Goal: Information Seeking & Learning: Learn about a topic

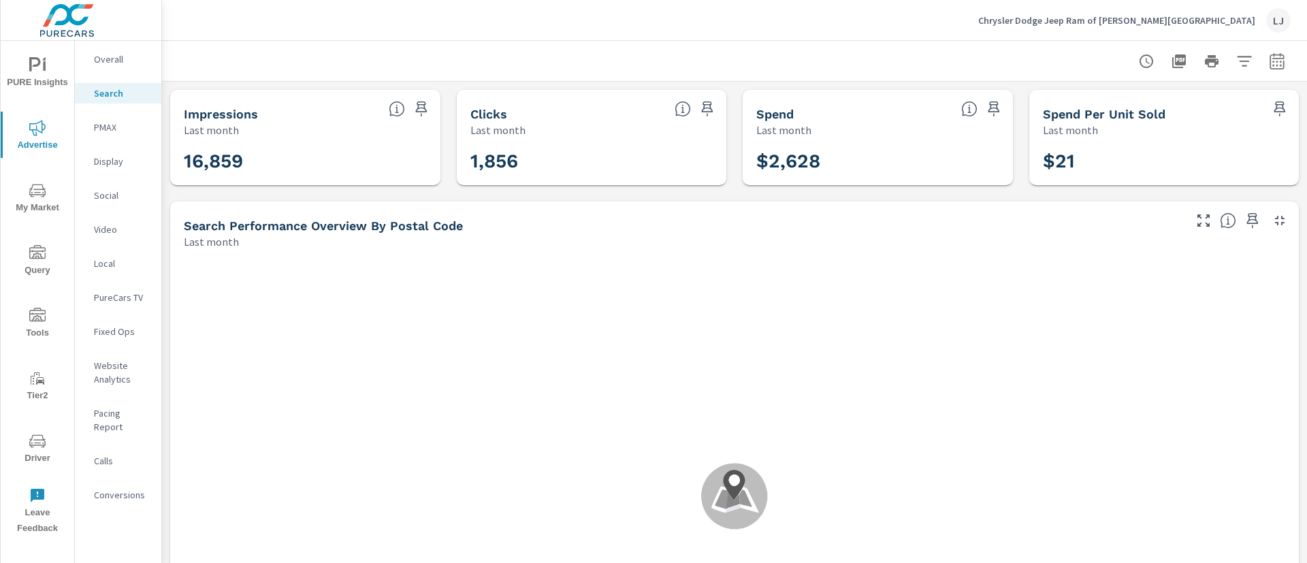
scroll to position [204, 0]
click at [43, 192] on icon "nav menu" at bounding box center [42, 192] width 1 height 1
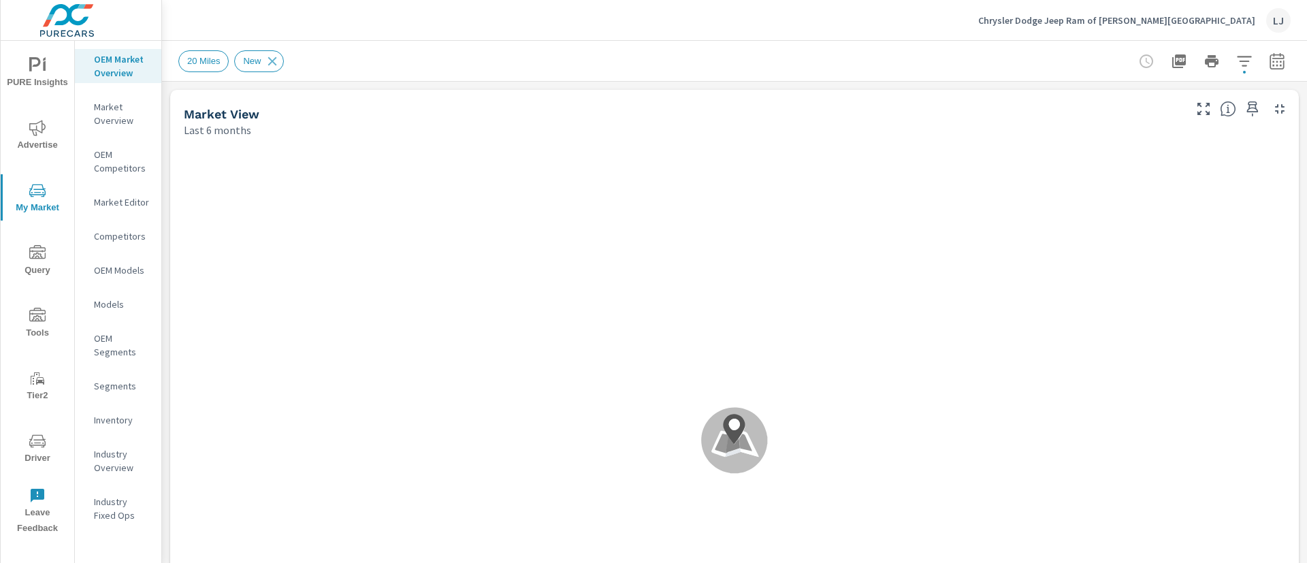
scroll to position [1, 0]
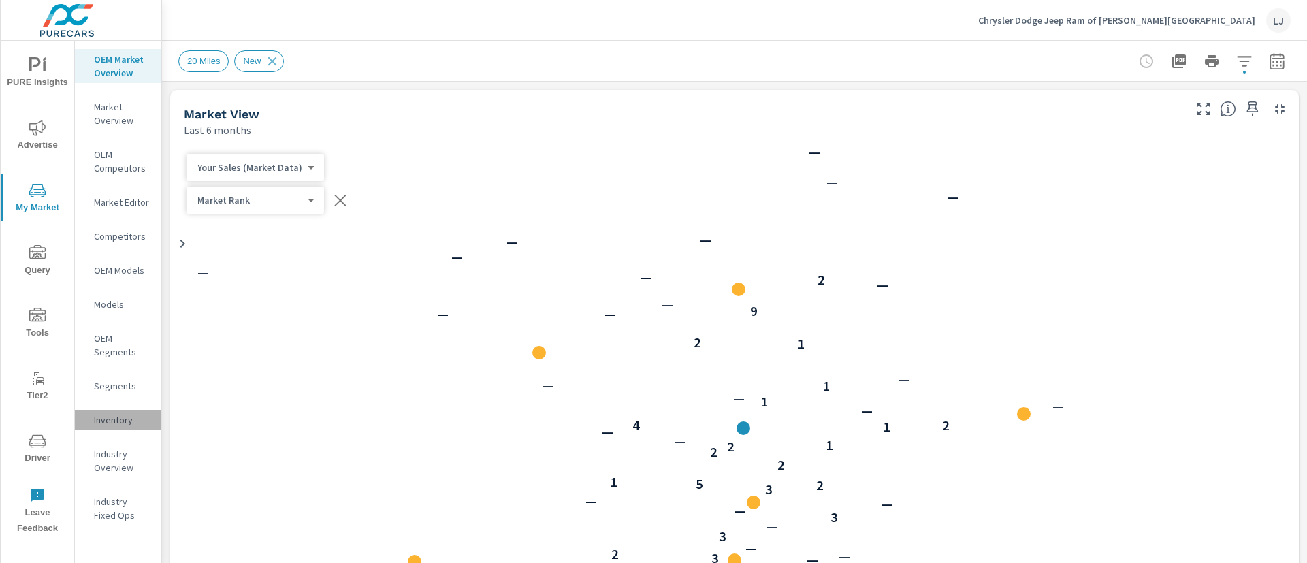
click at [100, 413] on p "Inventory" at bounding box center [122, 420] width 57 height 14
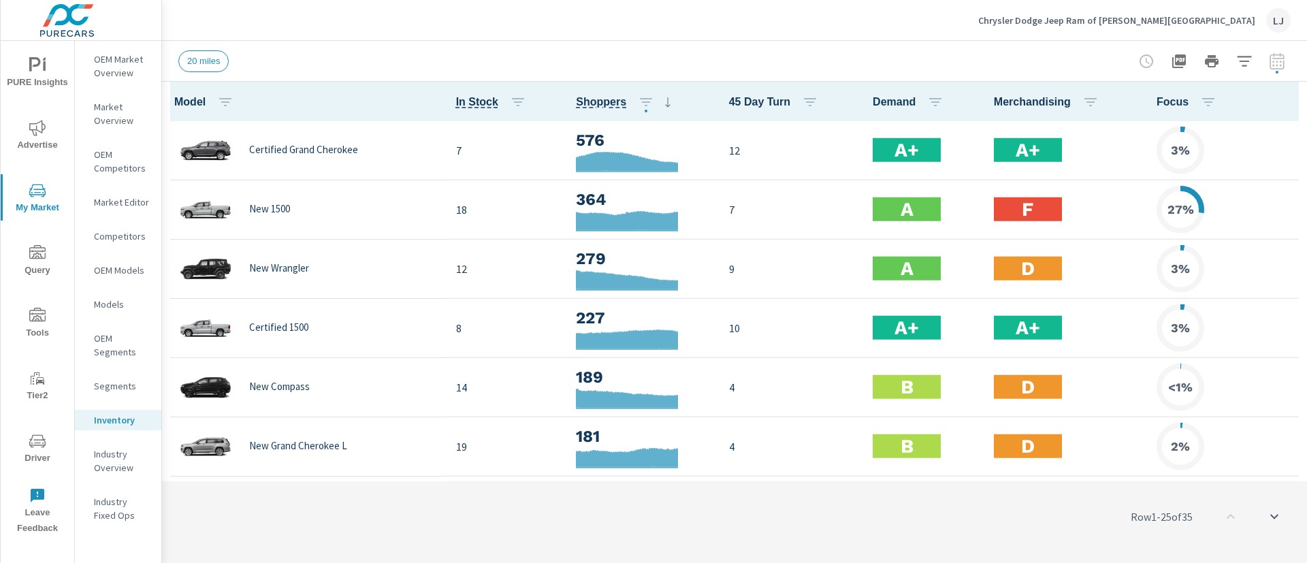
scroll to position [1, 0]
click at [1242, 63] on icon "button" at bounding box center [1244, 61] width 16 height 16
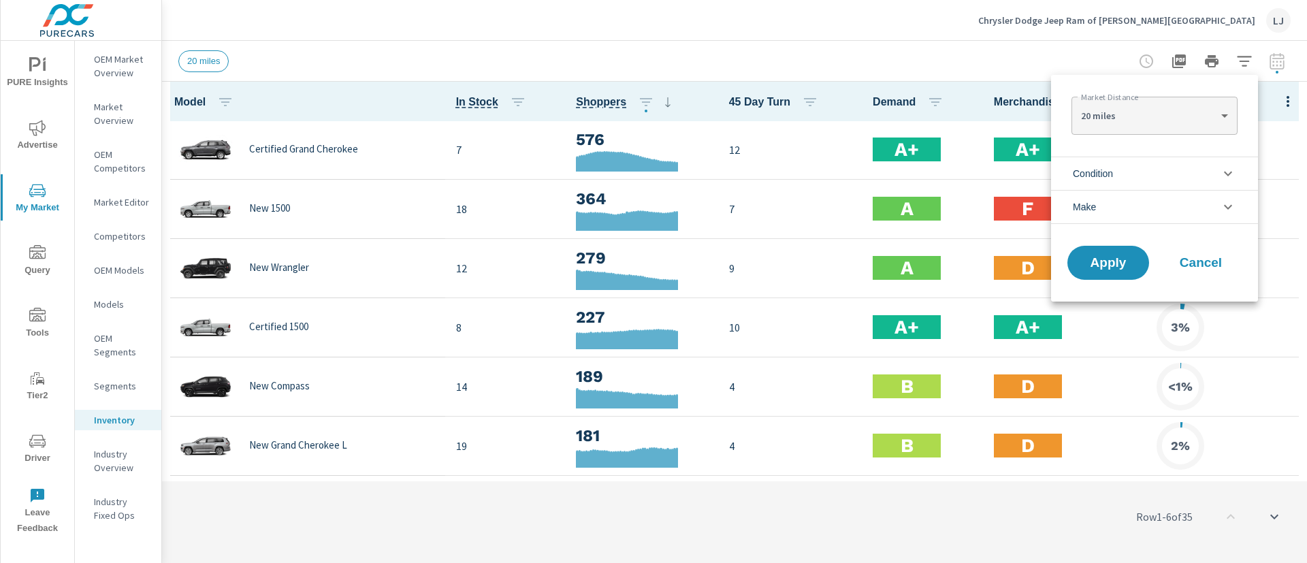
click at [1197, 172] on li "Condition" at bounding box center [1154, 173] width 207 height 33
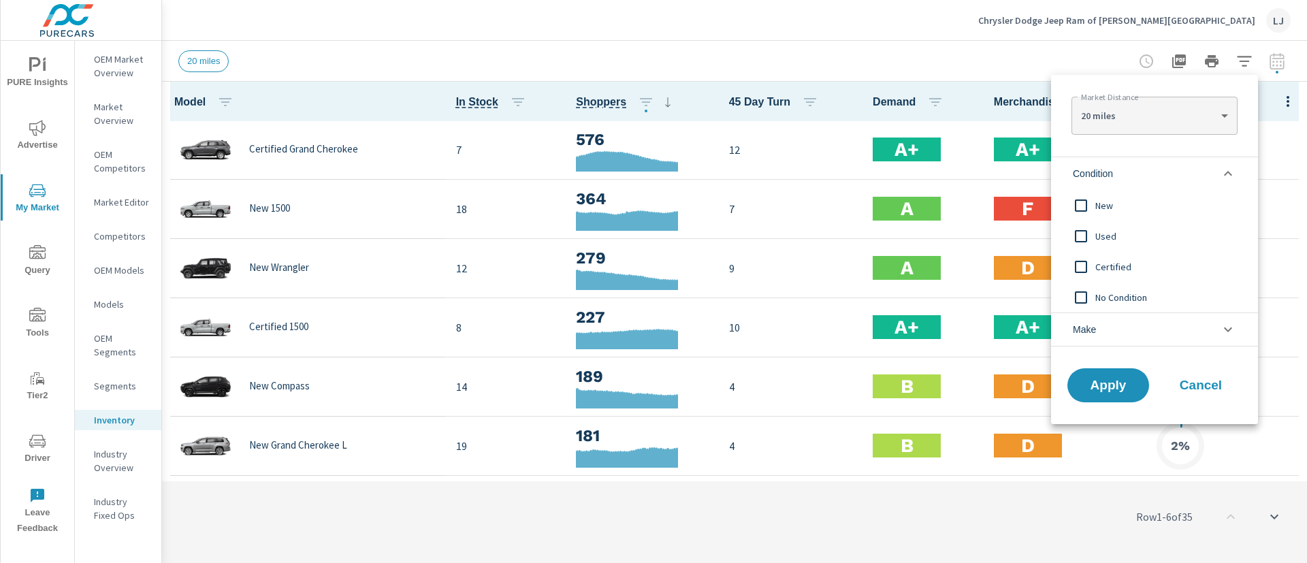
click at [1110, 328] on li "Make" at bounding box center [1154, 329] width 207 height 34
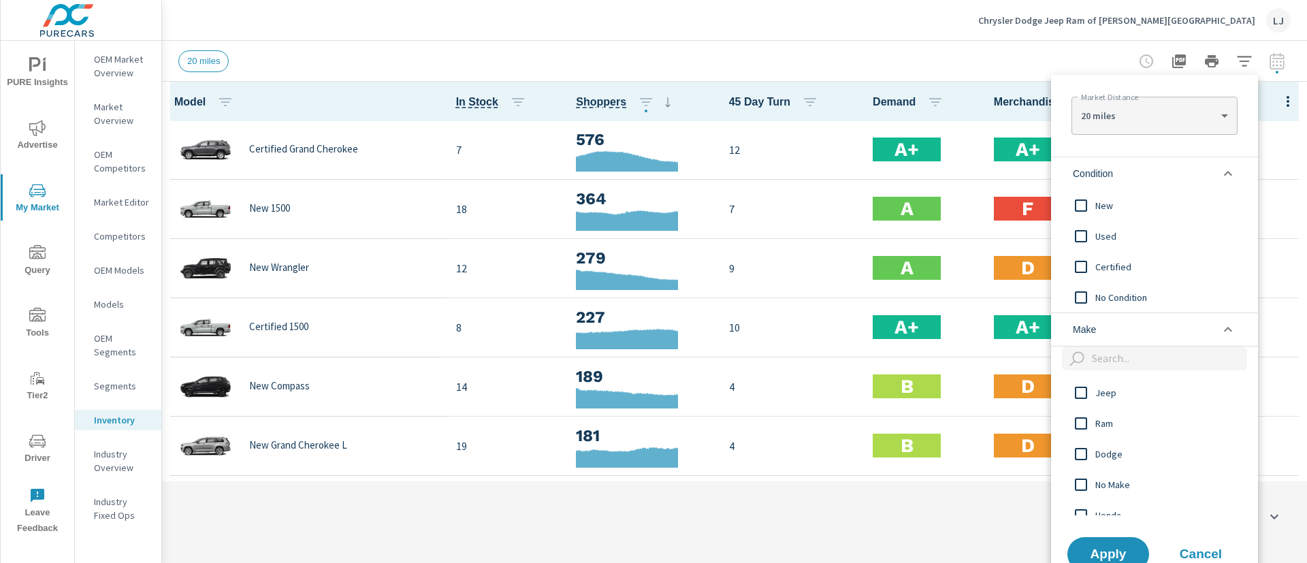
click at [52, 377] on div at bounding box center [653, 281] width 1307 height 563
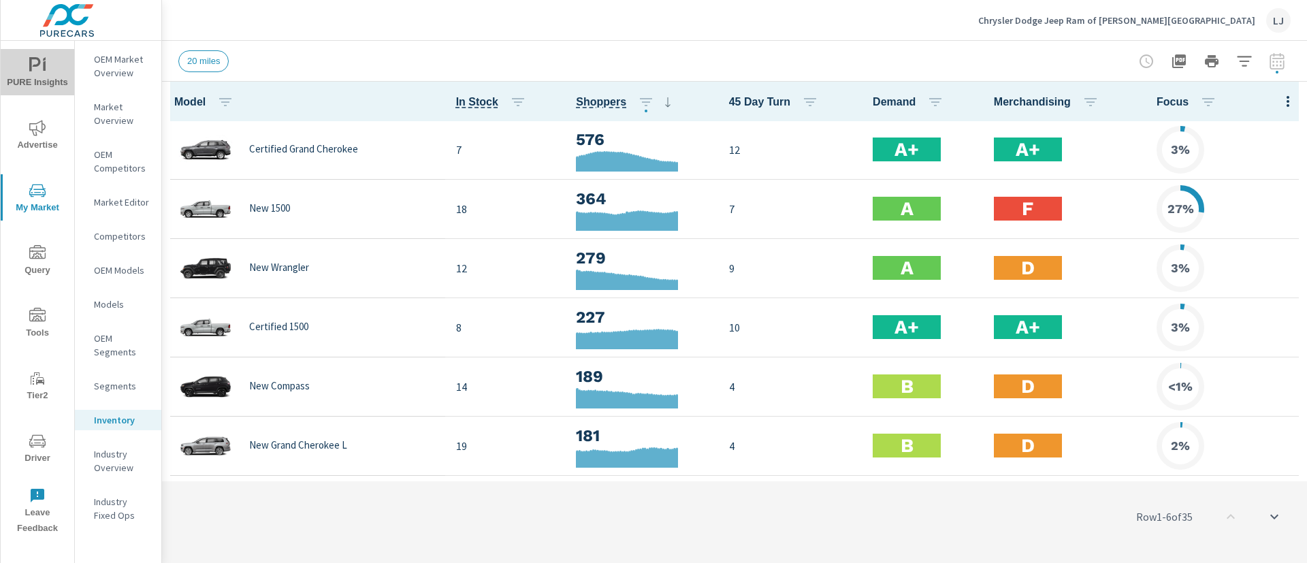
click at [46, 52] on button "PURE Insights" at bounding box center [38, 72] width 74 height 46
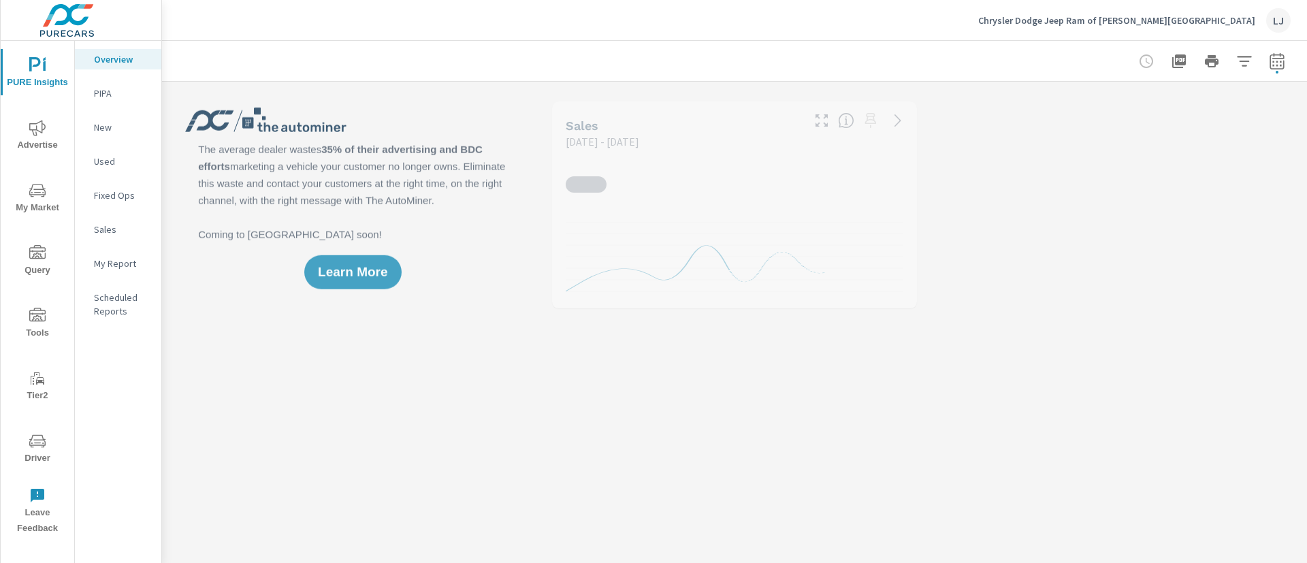
click at [29, 146] on span "Advertise" at bounding box center [37, 136] width 65 height 33
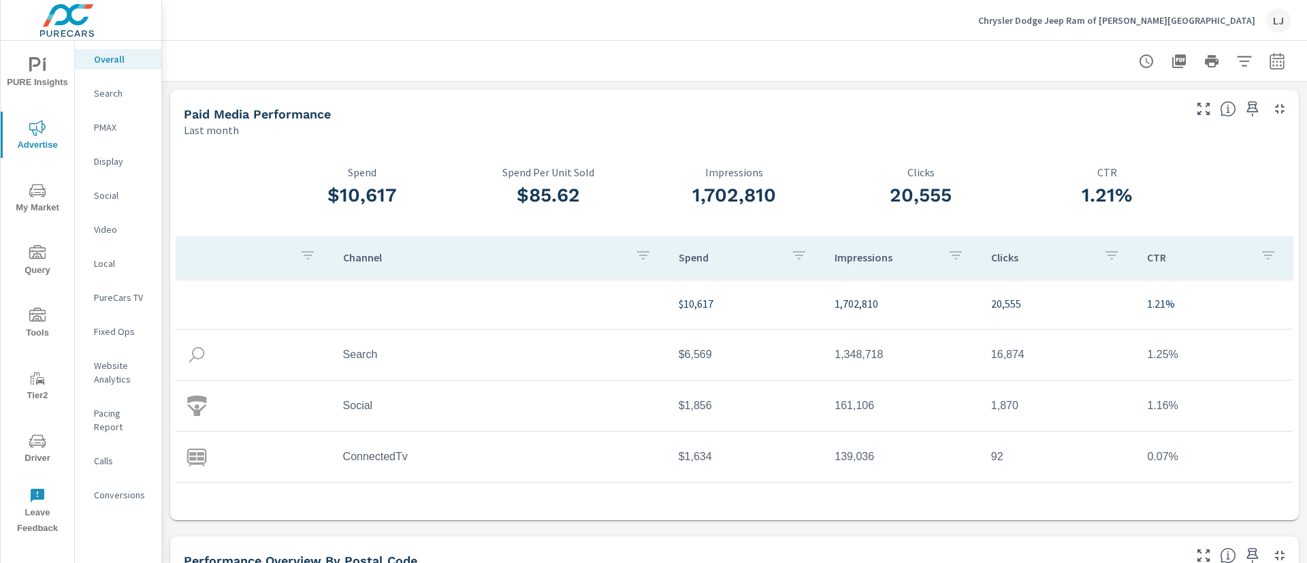
click at [36, 206] on span "My Market" at bounding box center [37, 198] width 65 height 33
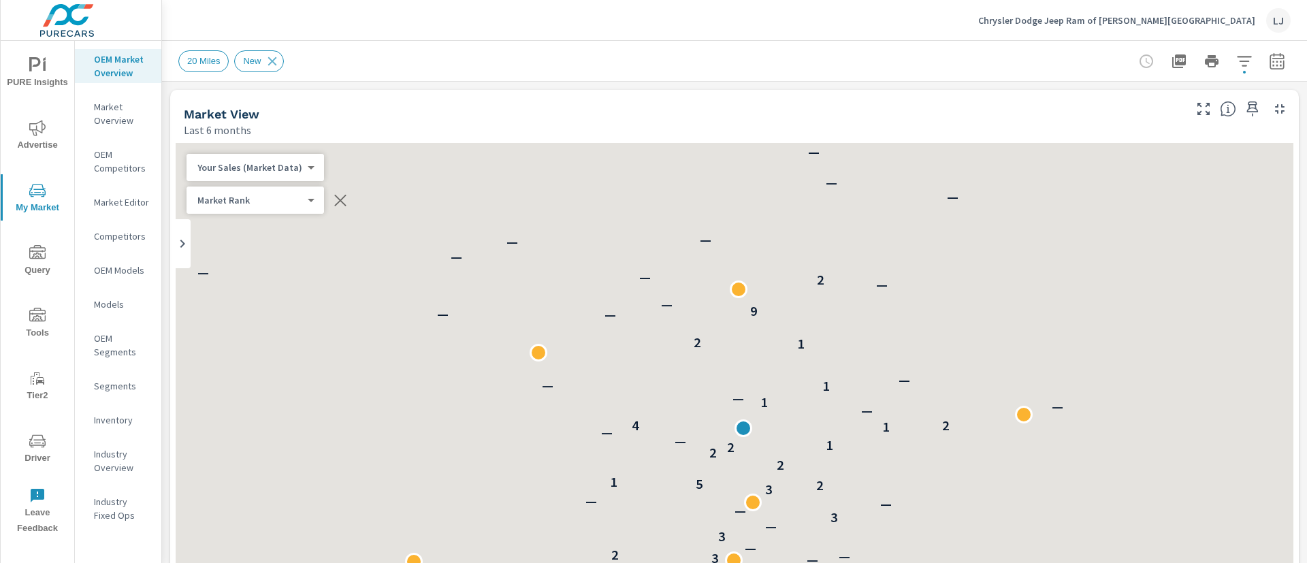
scroll to position [1, 0]
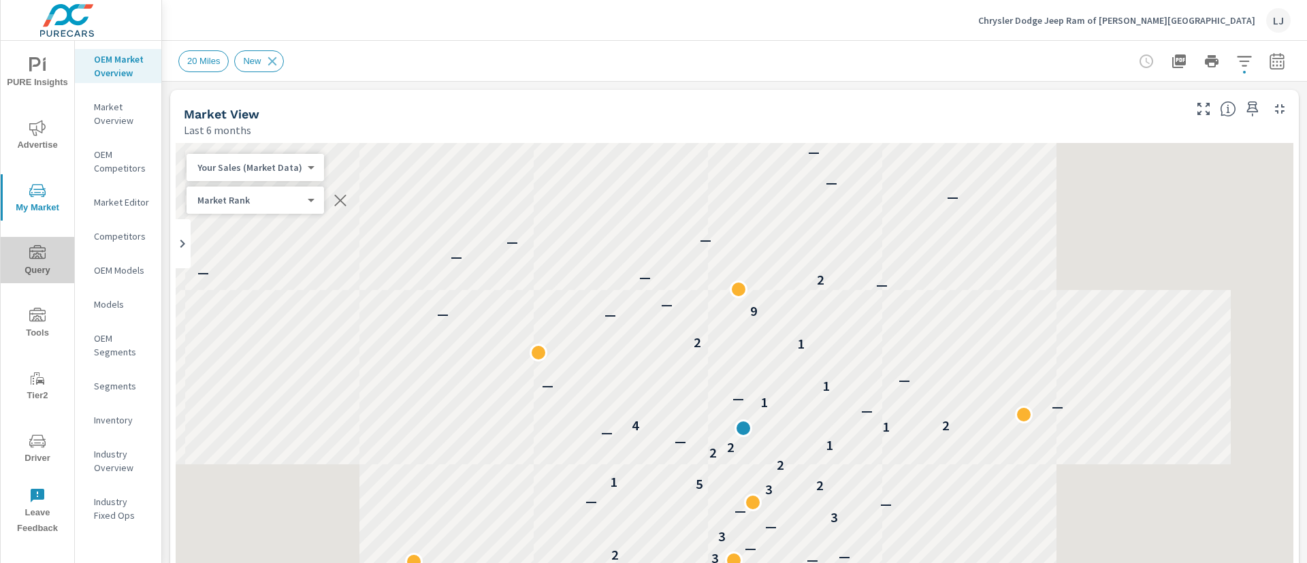
click at [42, 268] on span "Query" at bounding box center [37, 261] width 65 height 33
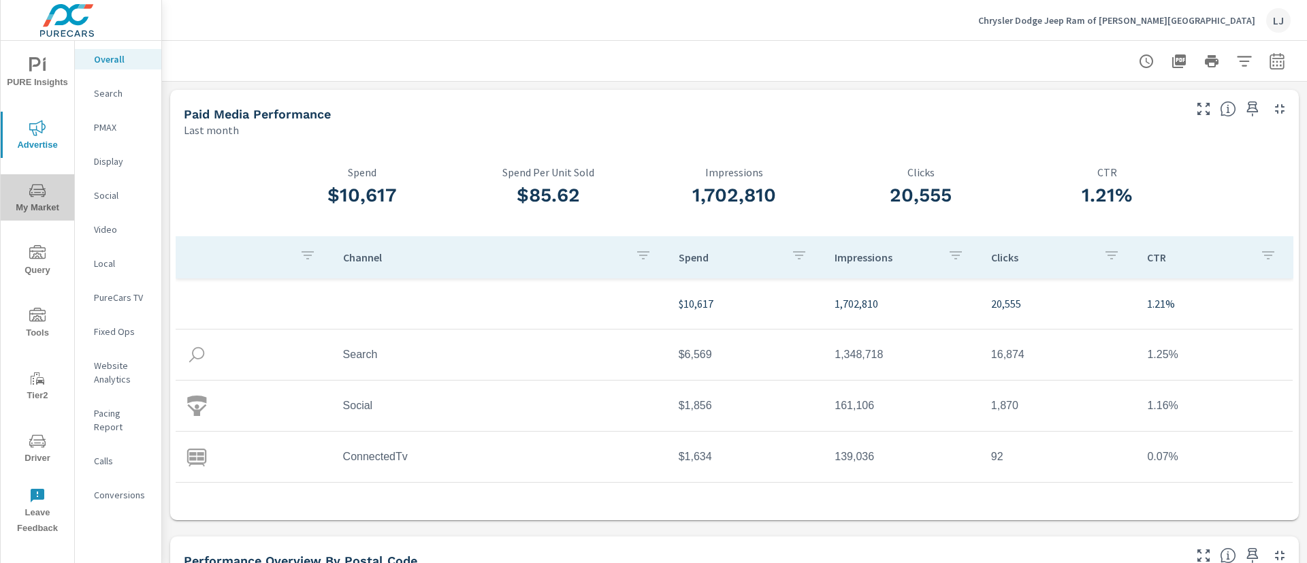
click at [44, 196] on icon "nav menu" at bounding box center [37, 190] width 16 height 13
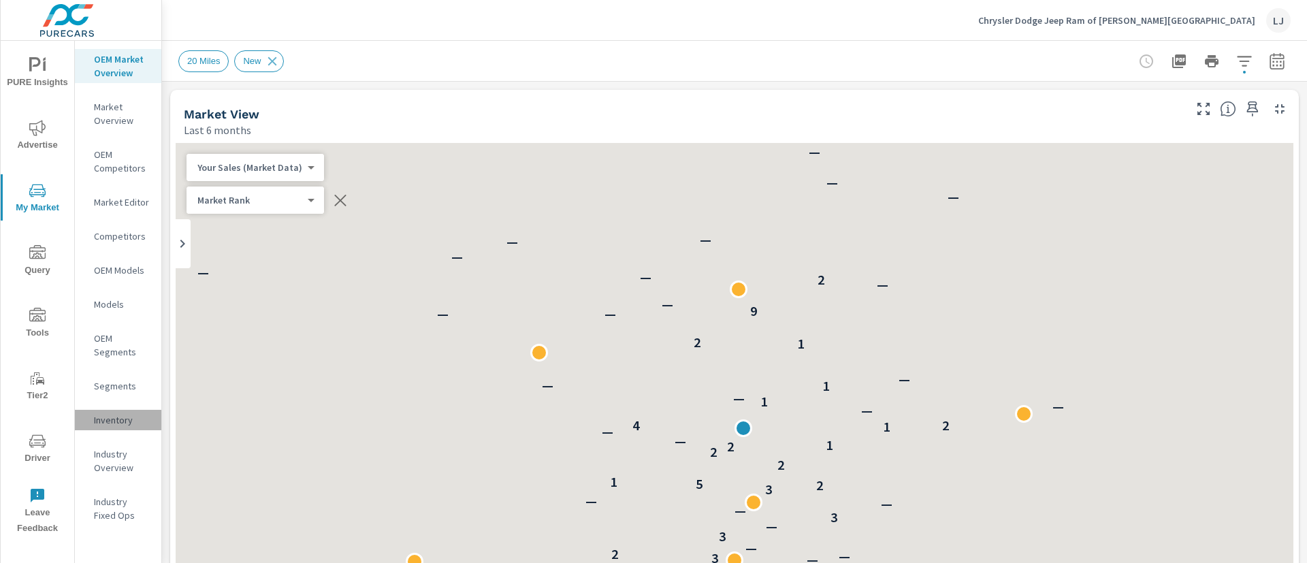
click at [116, 413] on p "Inventory" at bounding box center [122, 420] width 57 height 14
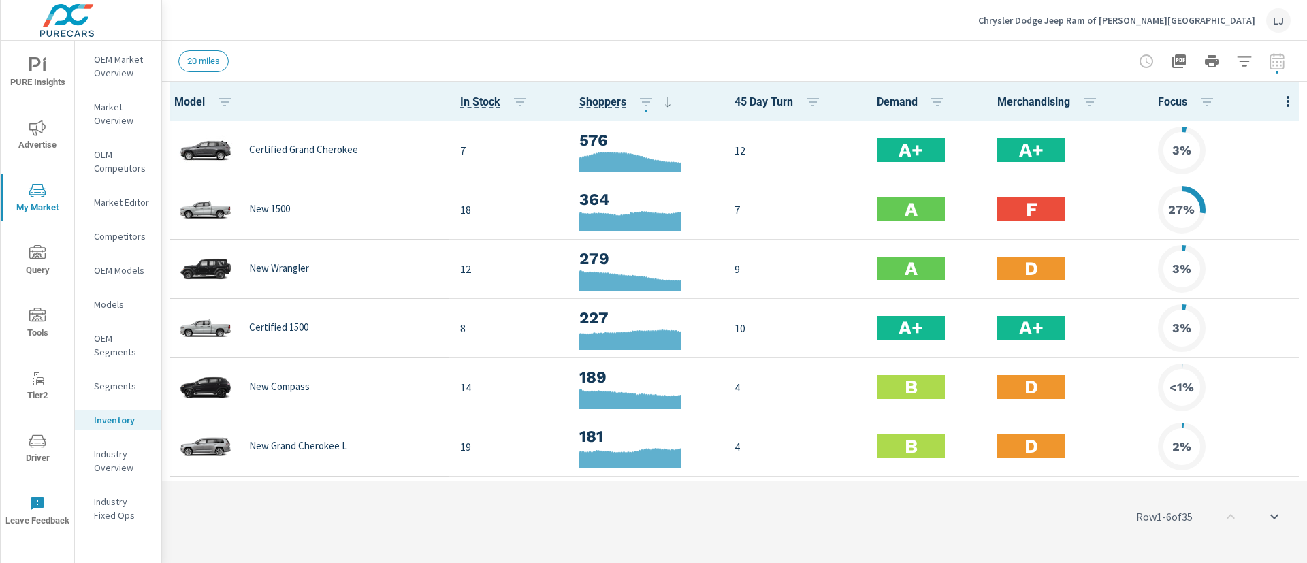
click at [1280, 108] on icon "button" at bounding box center [1288, 101] width 16 height 16
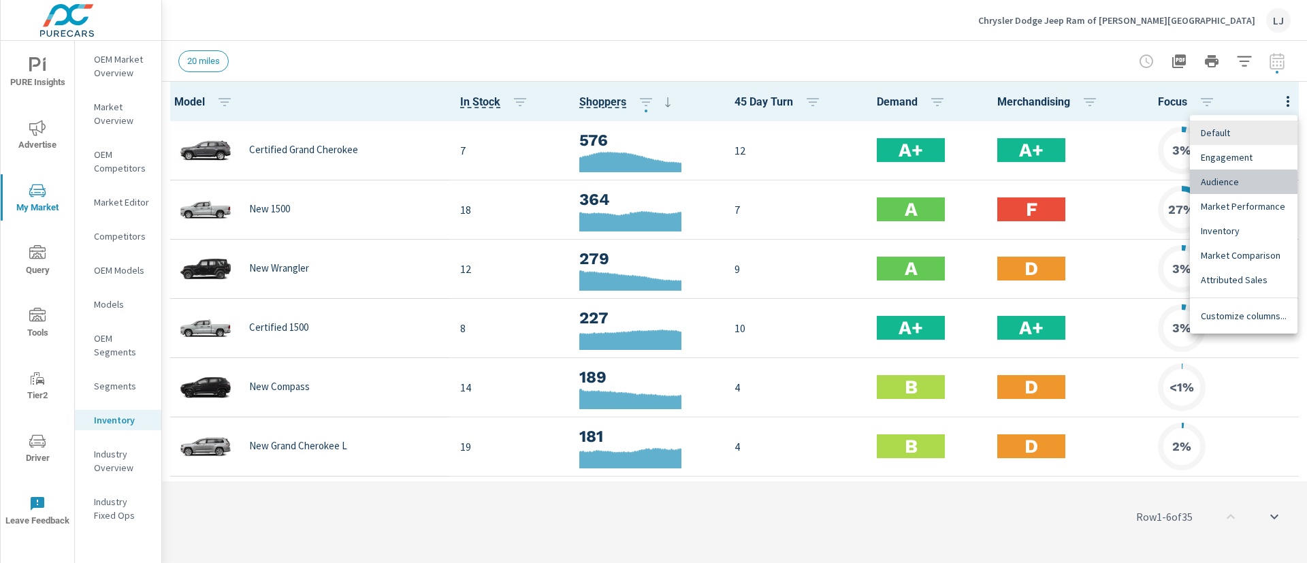
click at [1212, 187] on span "Audience" at bounding box center [1244, 182] width 86 height 14
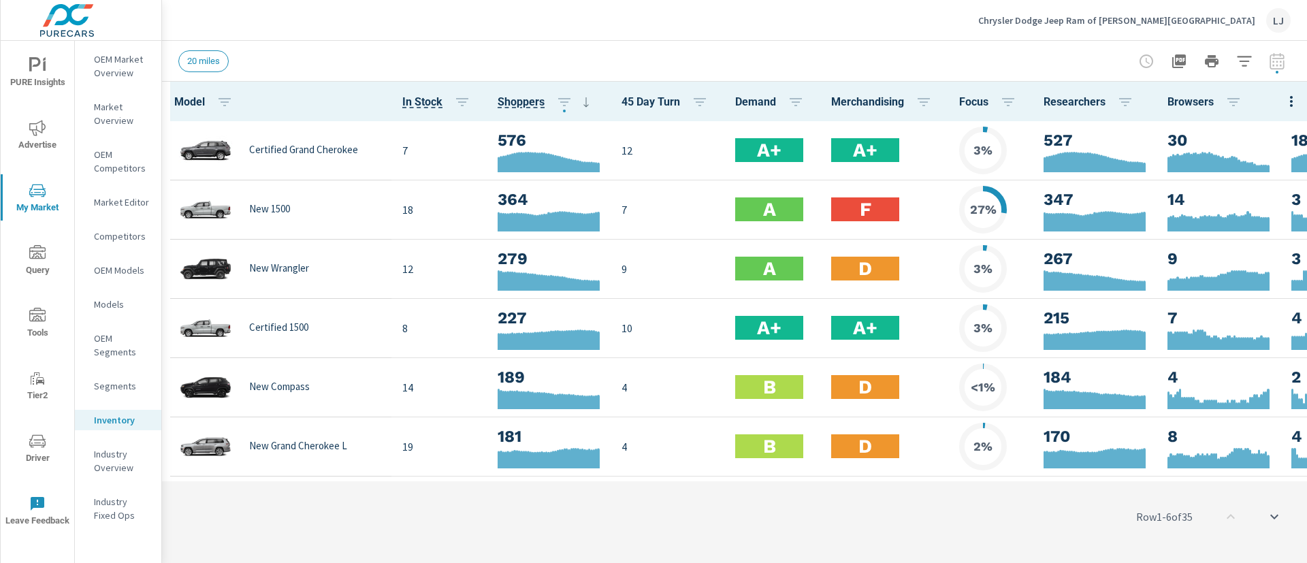
drag, startPoint x: 1063, startPoint y: 479, endPoint x: 1129, endPoint y: 477, distance: 66.1
click at [1129, 477] on div "Row 1 - 6 of 35" at bounding box center [734, 517] width 1145 height 82
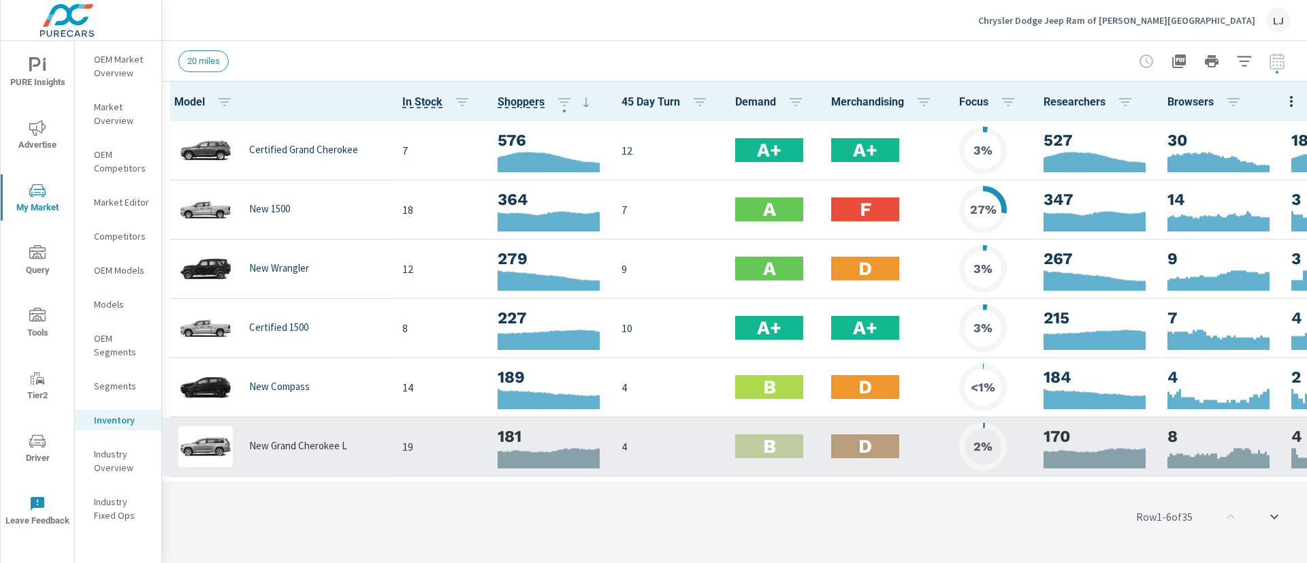
drag, startPoint x: 1093, startPoint y: 478, endPoint x: 1252, endPoint y: 425, distance: 167.9
click at [1252, 425] on div "Model In Stock Shoppers 45 Day Turn Demand Merchandising Focus Researchers Brow…" at bounding box center [734, 322] width 1145 height 481
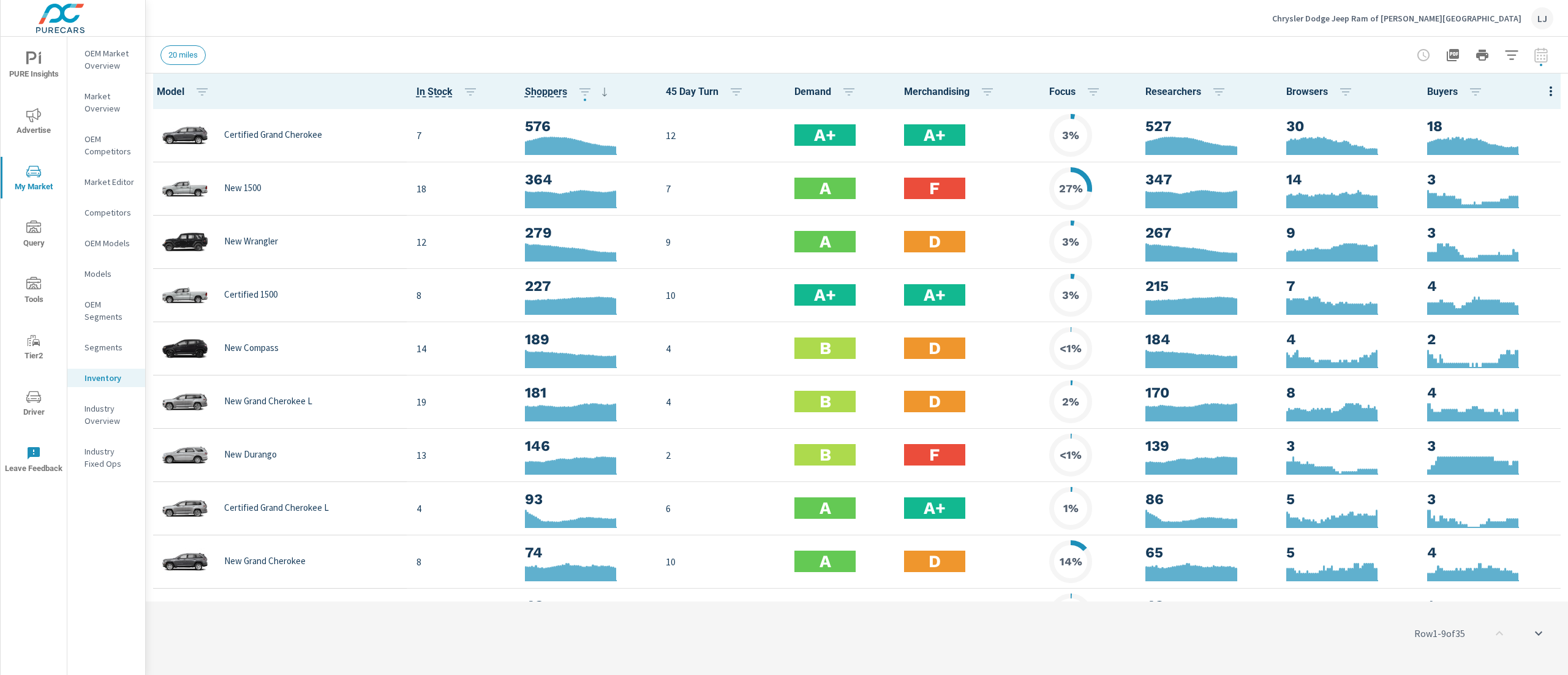
drag, startPoint x: 1175, startPoint y: 11, endPoint x: 1006, endPoint y: 76, distance: 181.1
click at [1006, 76] on th "Merchandising" at bounding box center [967, 91] width 146 height 35
click at [95, 416] on p "Industry Overview" at bounding box center [110, 414] width 51 height 24
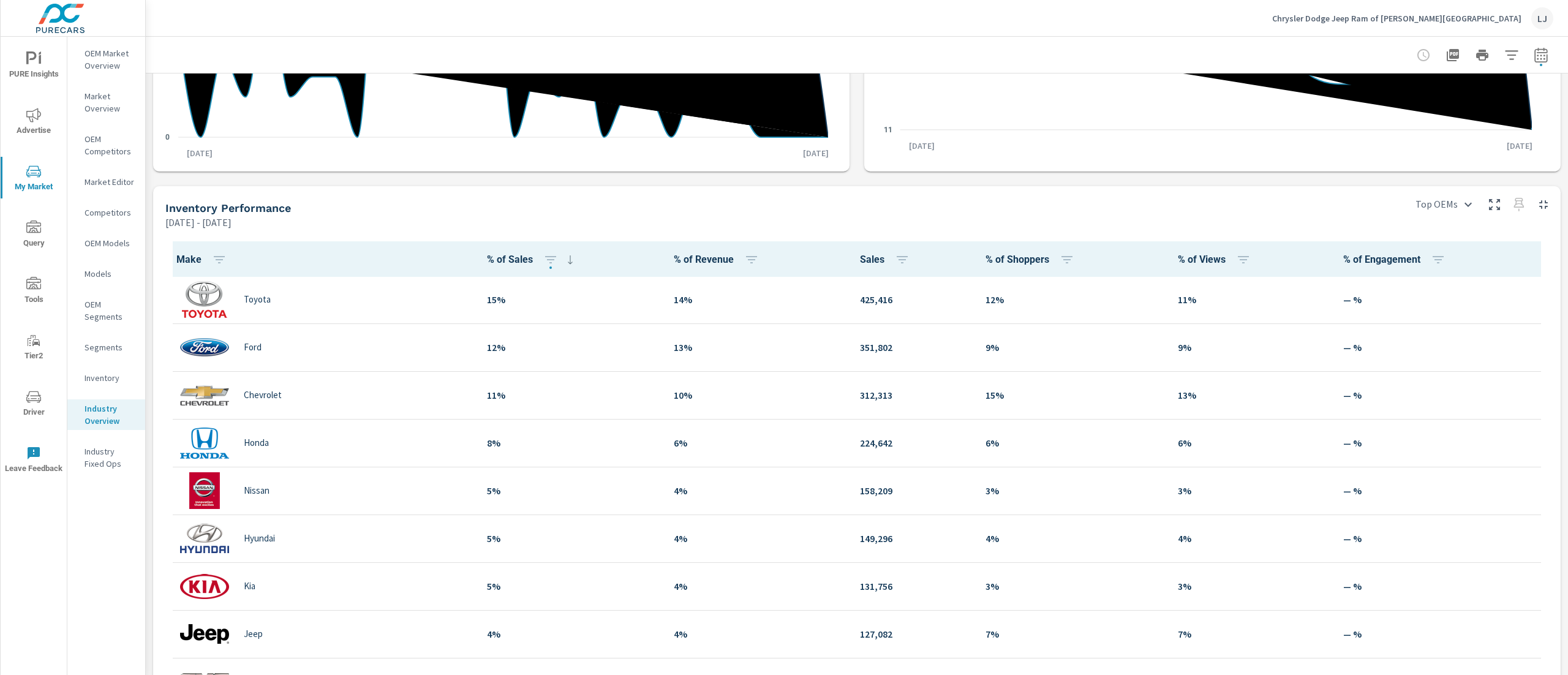
scroll to position [402, 0]
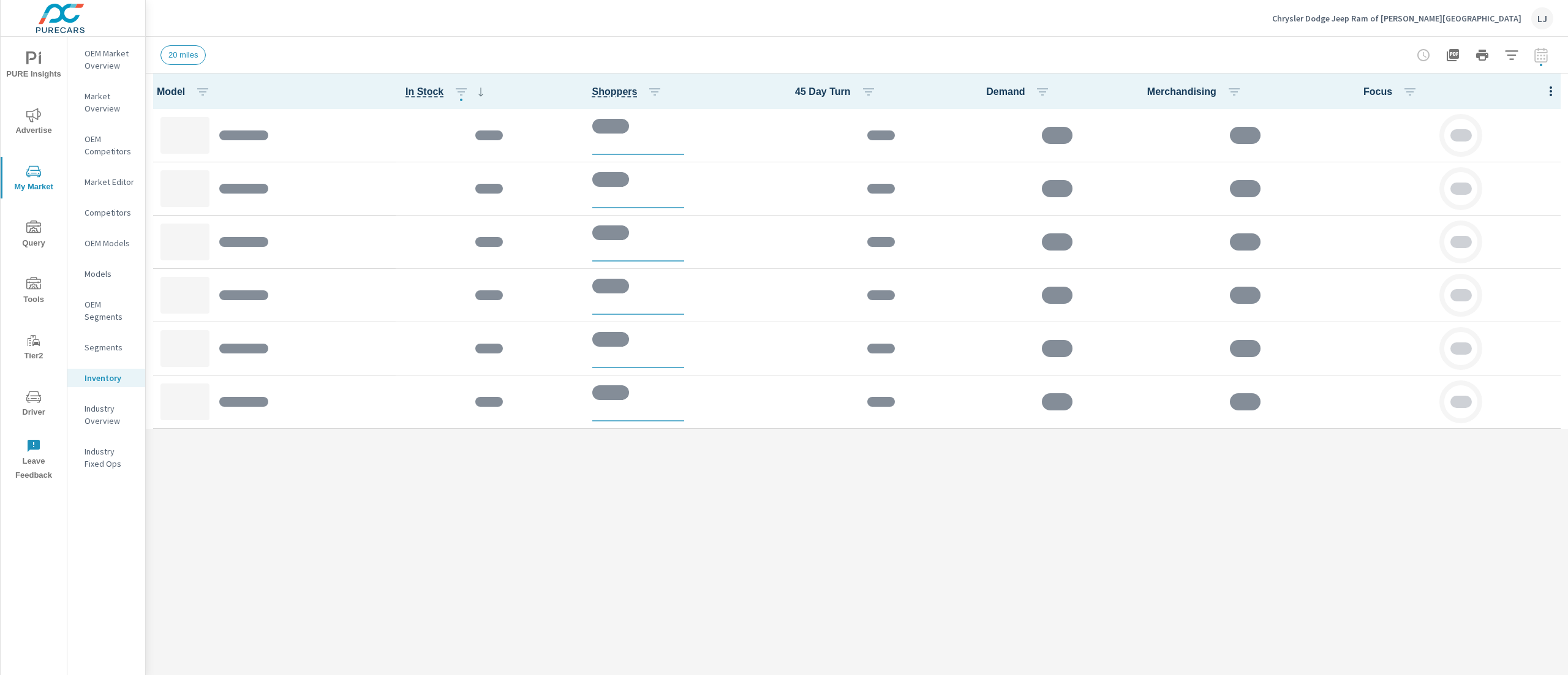
click at [31, 122] on span "Advertise" at bounding box center [33, 122] width 58 height 30
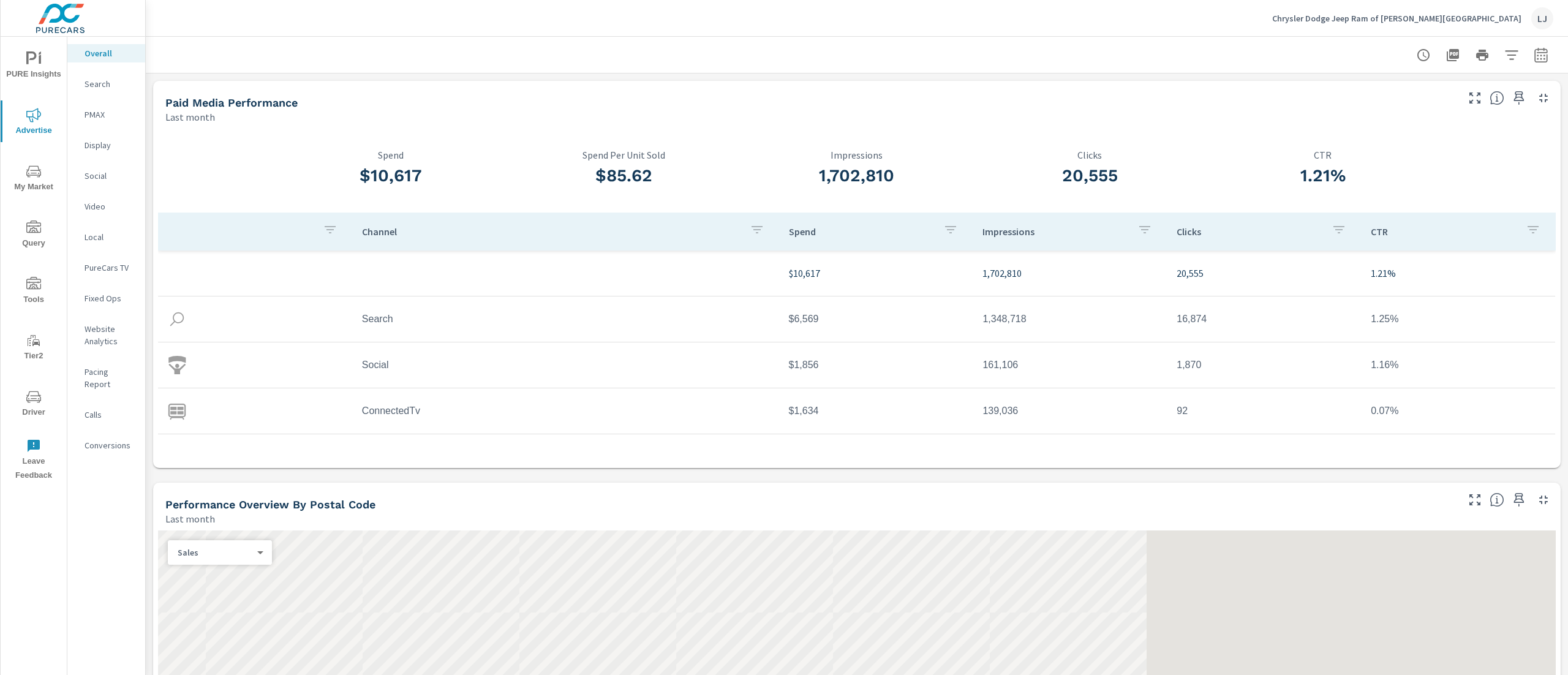
click at [28, 409] on span "Driver" at bounding box center [33, 404] width 58 height 30
